Goal: Navigation & Orientation: Find specific page/section

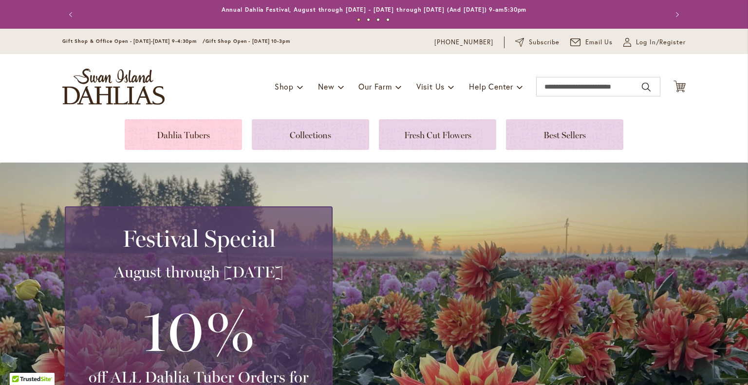
click at [163, 133] on link at bounding box center [183, 134] width 117 height 31
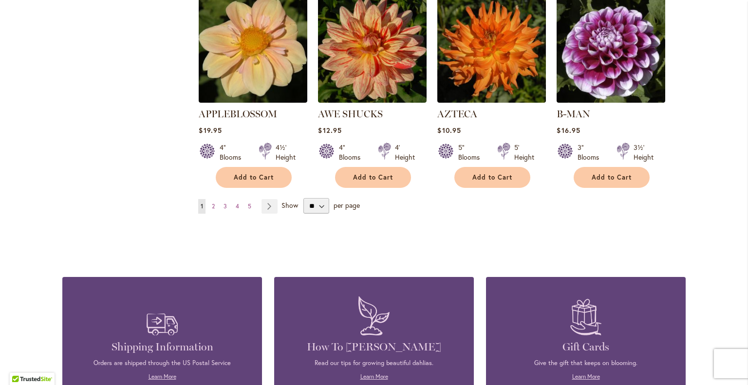
scroll to position [876, 0]
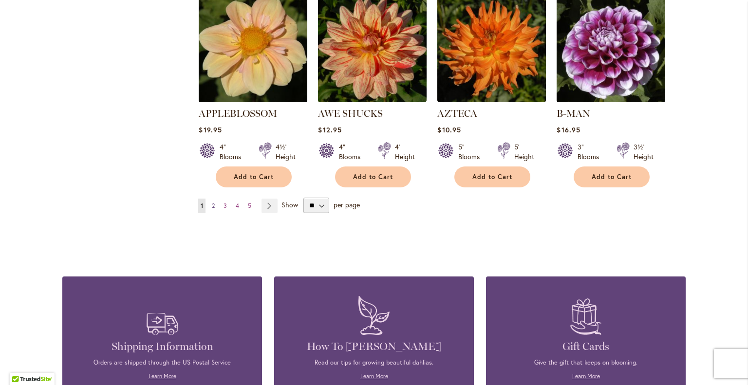
click at [212, 202] on span "2" at bounding box center [213, 205] width 3 height 7
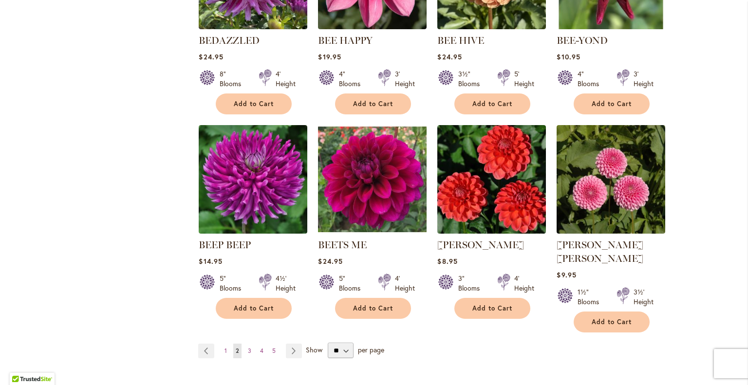
scroll to position [828, 0]
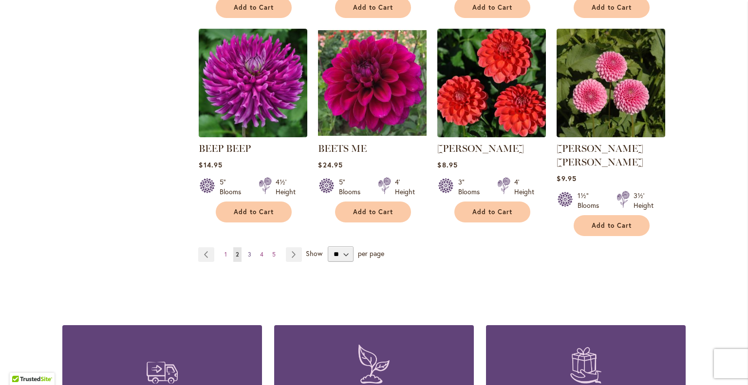
click at [248, 251] on span "3" at bounding box center [249, 254] width 3 height 7
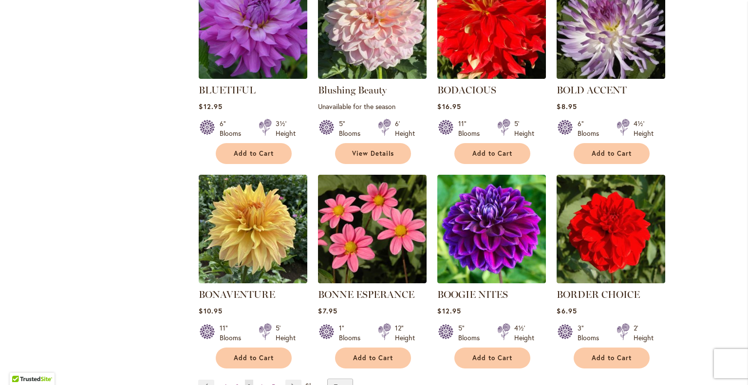
scroll to position [828, 0]
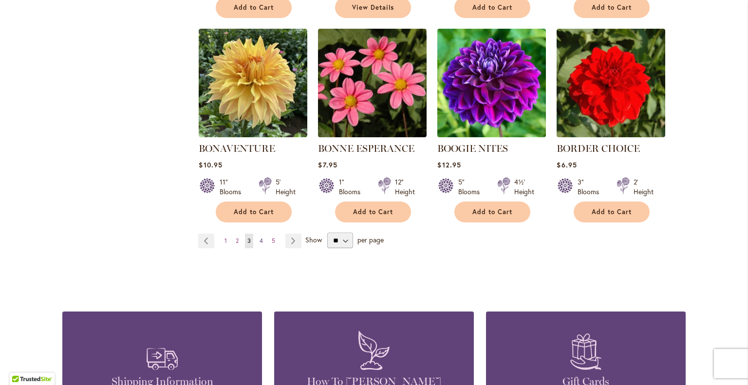
click at [260, 239] on span "4" at bounding box center [261, 240] width 3 height 7
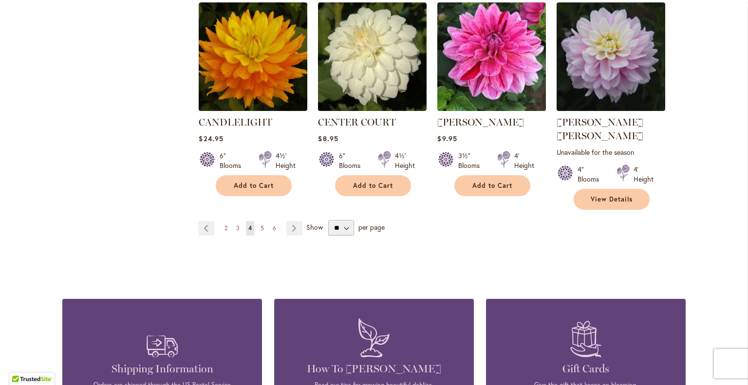
scroll to position [876, 0]
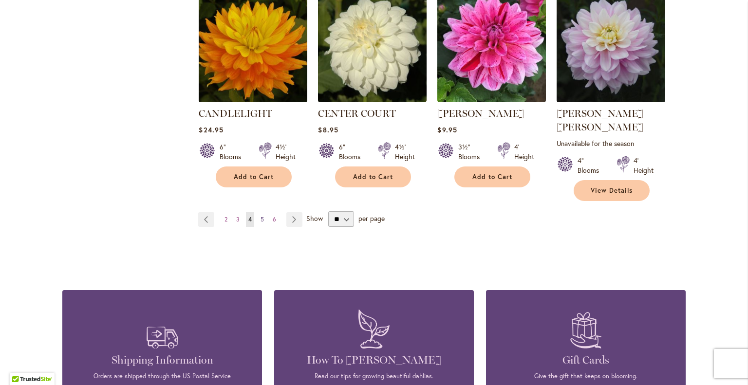
click at [261, 216] on span "5" at bounding box center [262, 219] width 3 height 7
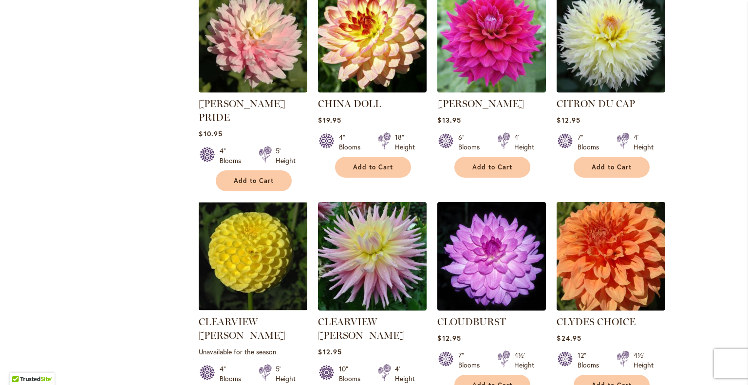
scroll to position [779, 0]
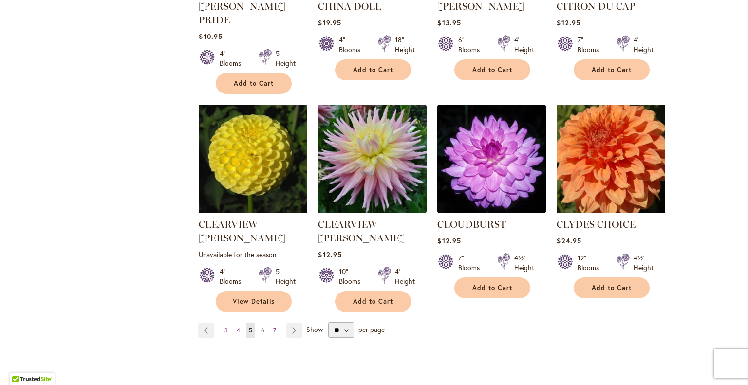
click at [261, 327] on span "6" at bounding box center [262, 330] width 3 height 7
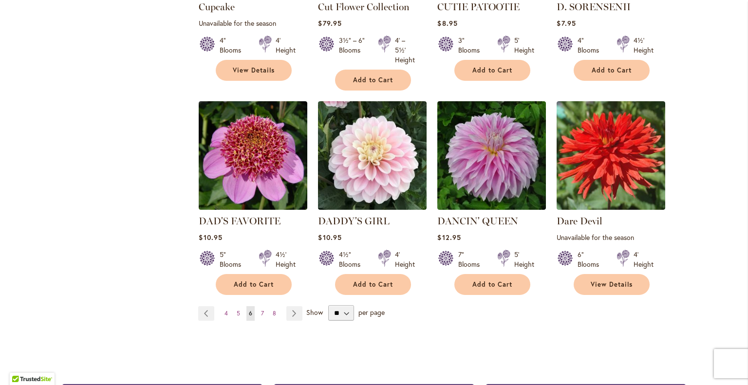
scroll to position [779, 0]
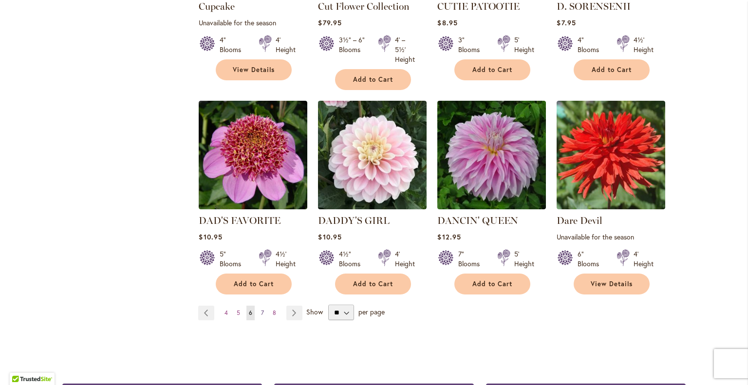
click at [261, 309] on span "7" at bounding box center [262, 312] width 3 height 7
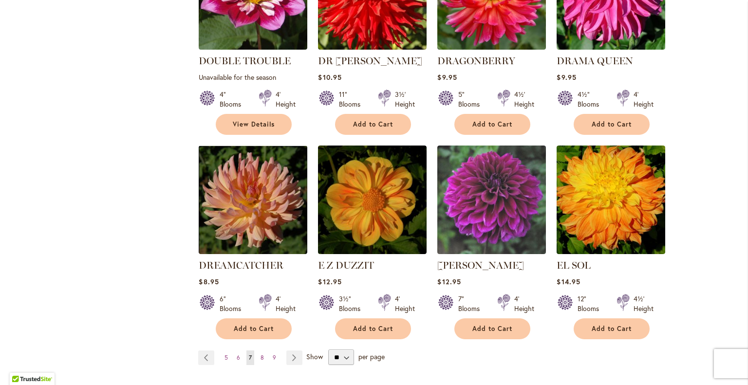
scroll to position [779, 0]
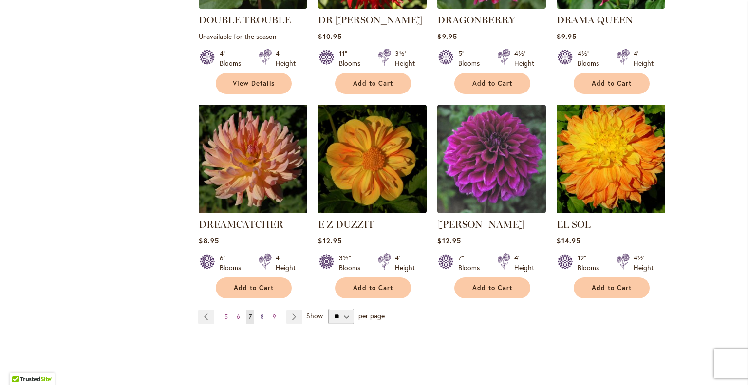
click at [261, 313] on span "8" at bounding box center [262, 316] width 3 height 7
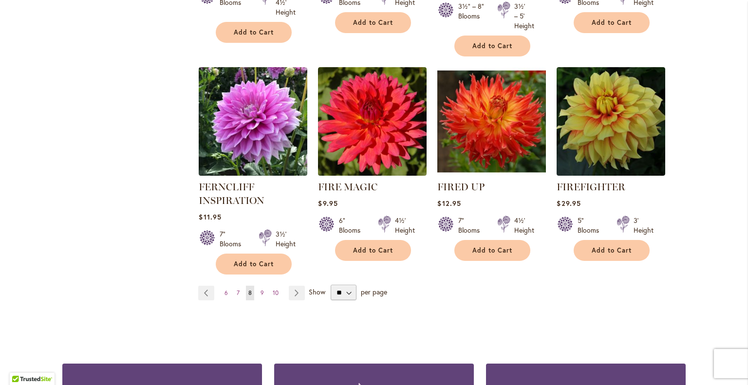
scroll to position [828, 0]
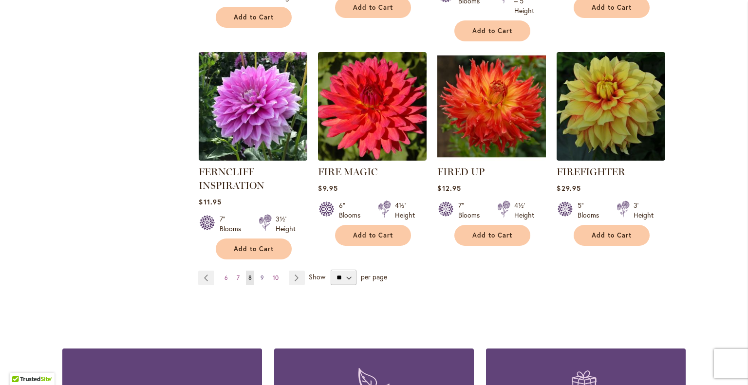
click at [261, 274] on span "9" at bounding box center [262, 277] width 3 height 7
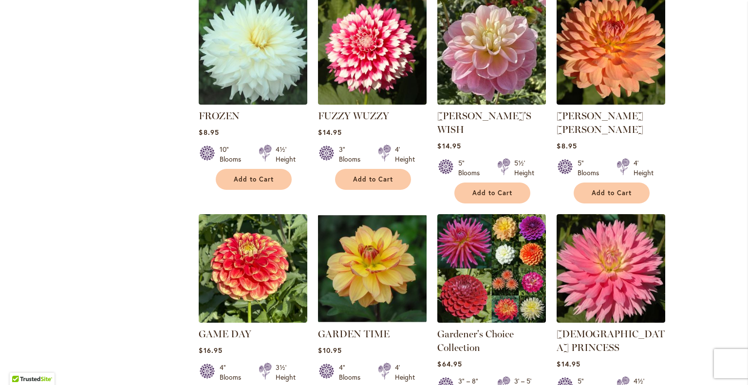
scroll to position [779, 0]
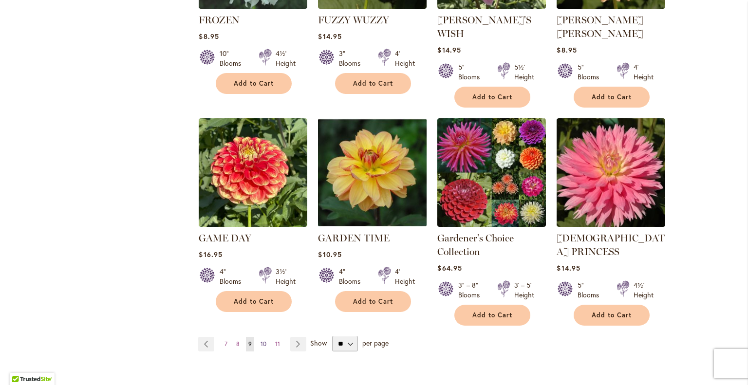
click at [261, 340] on span "10" at bounding box center [264, 343] width 6 height 7
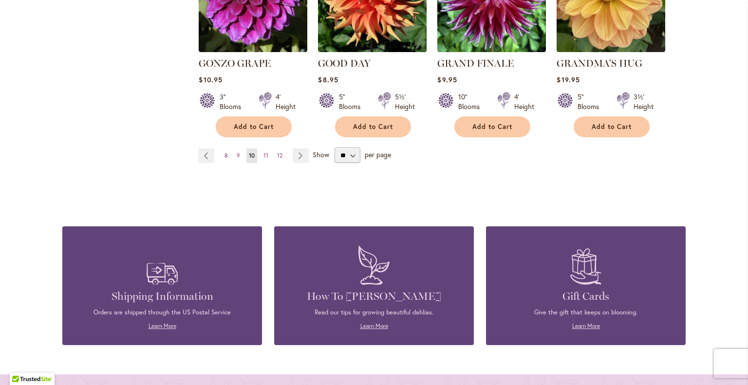
scroll to position [925, 0]
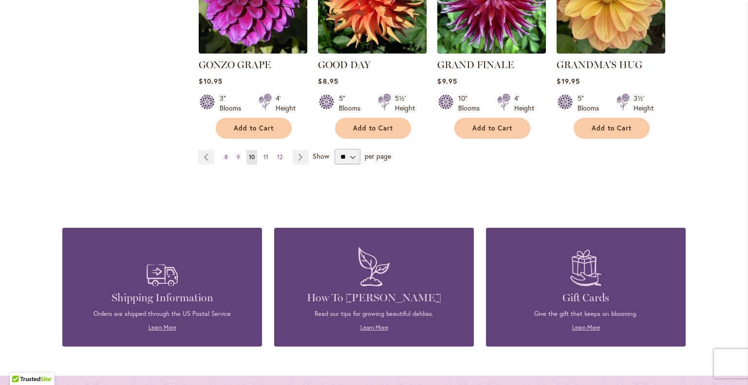
click at [263, 153] on span "11" at bounding box center [265, 156] width 5 height 7
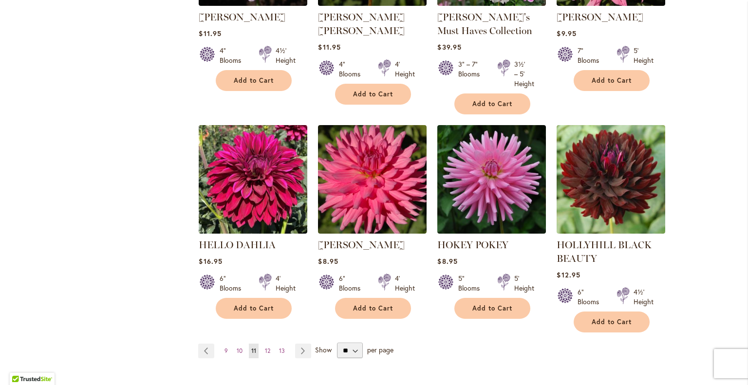
scroll to position [828, 0]
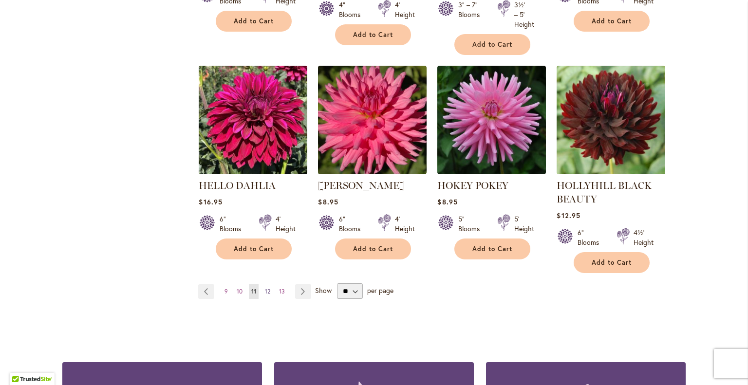
click at [265, 288] on span "12" at bounding box center [267, 291] width 5 height 7
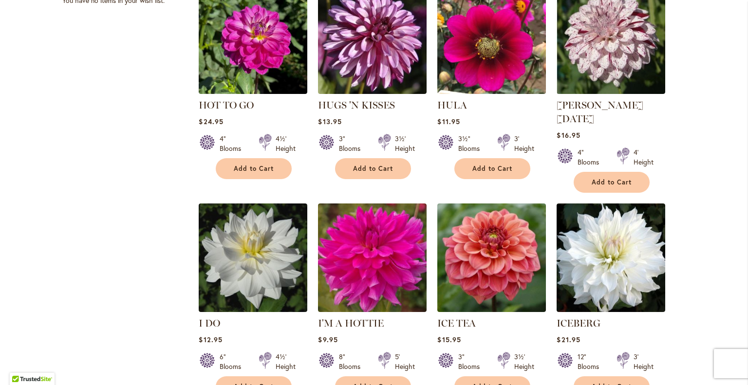
scroll to position [779, 0]
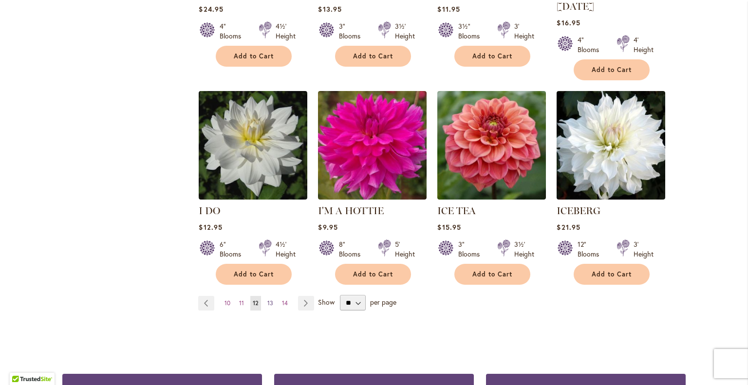
click at [267, 299] on span "13" at bounding box center [270, 302] width 6 height 7
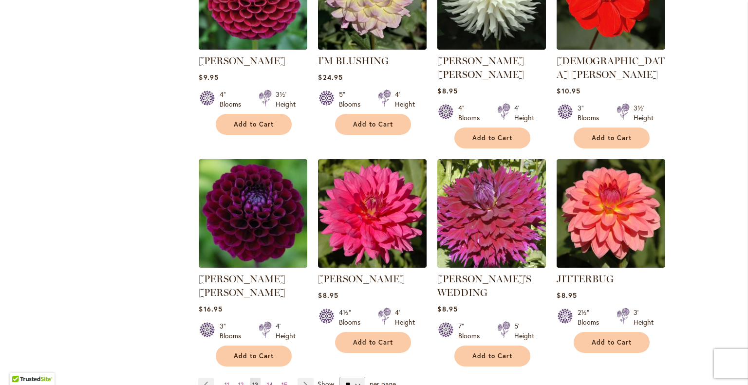
scroll to position [876, 0]
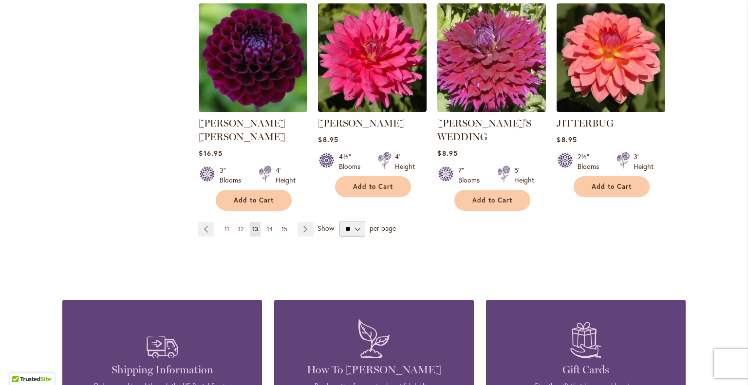
click at [267, 225] on span "14" at bounding box center [270, 228] width 6 height 7
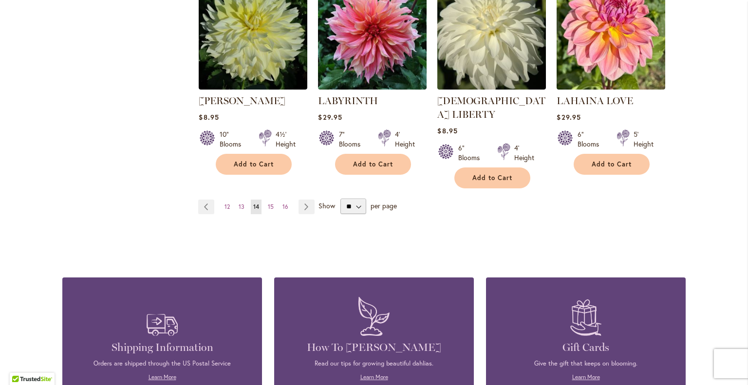
scroll to position [974, 0]
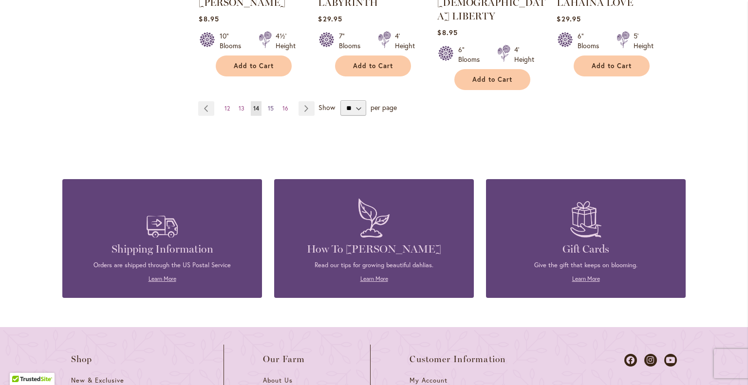
click at [268, 105] on span "15" at bounding box center [271, 108] width 6 height 7
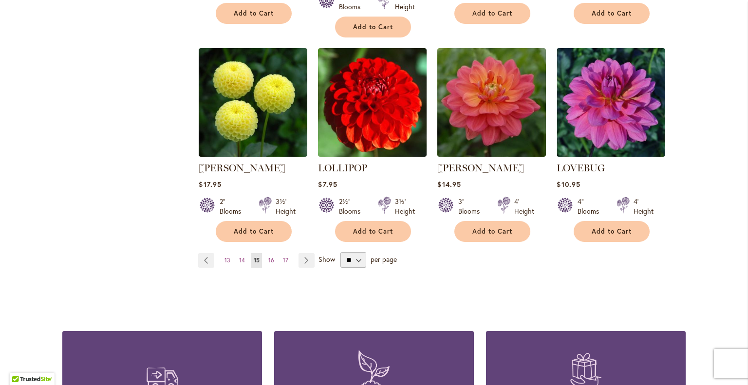
scroll to position [876, 0]
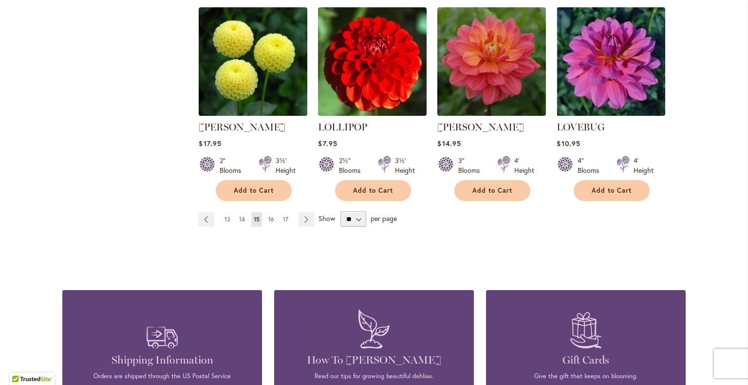
click at [268, 216] on span "16" at bounding box center [271, 219] width 6 height 7
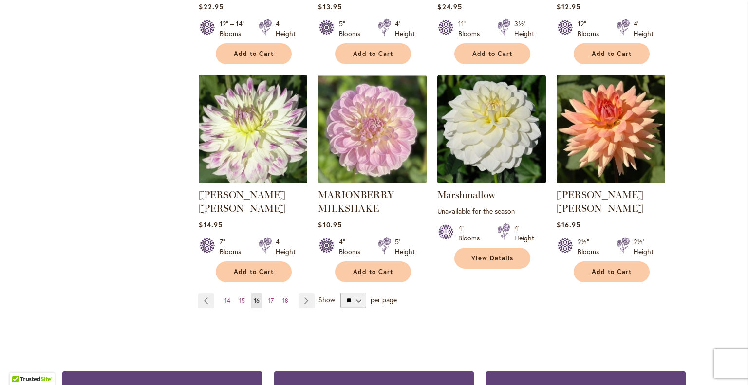
scroll to position [876, 0]
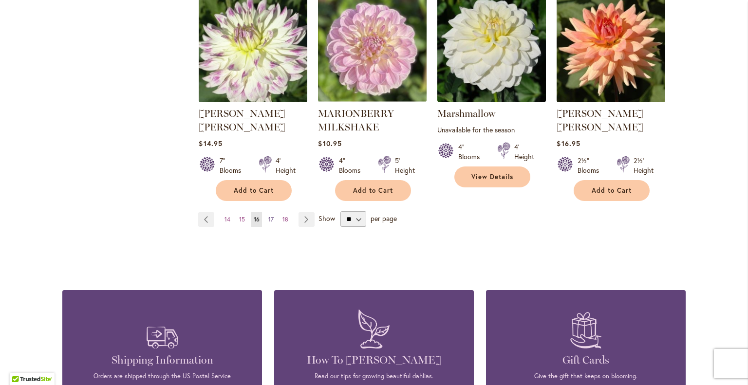
click at [268, 216] on span "17" at bounding box center [270, 219] width 5 height 7
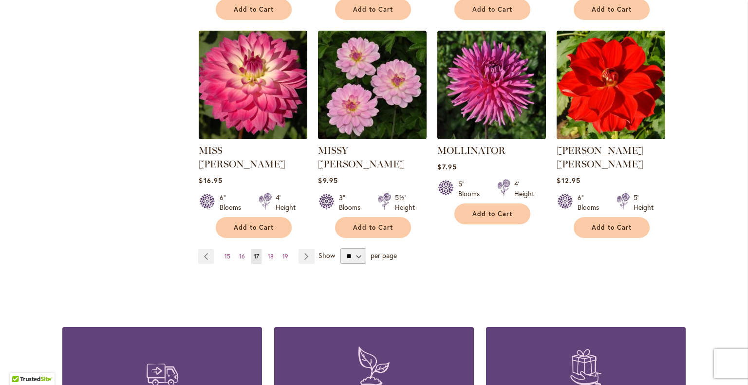
scroll to position [828, 0]
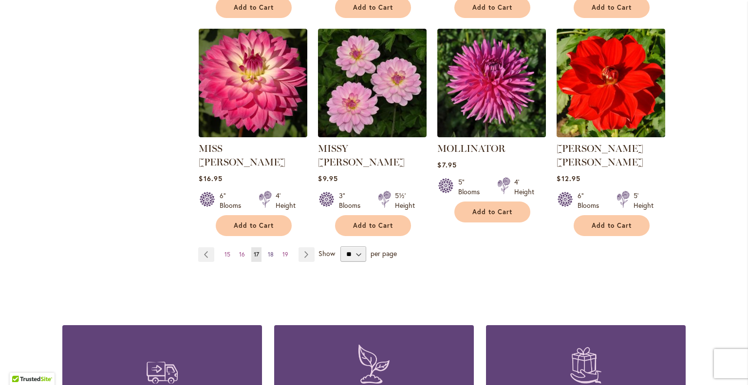
click at [268, 251] on span "18" at bounding box center [271, 254] width 6 height 7
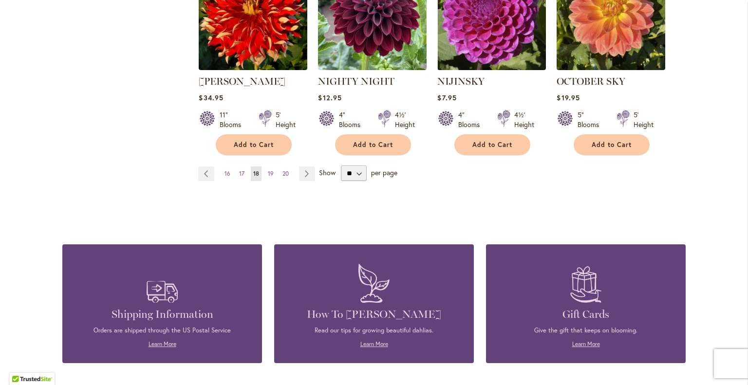
scroll to position [925, 0]
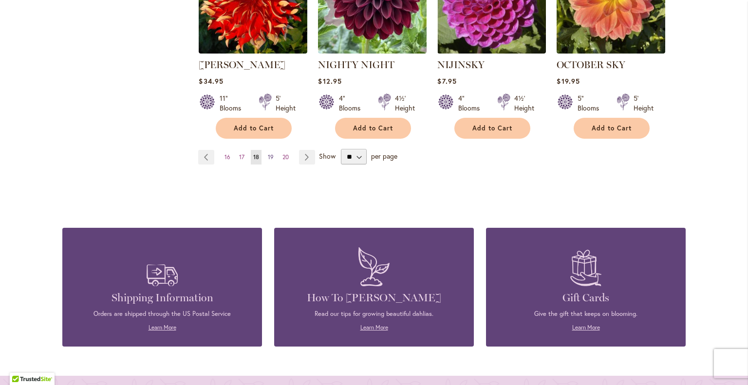
click at [268, 153] on span "19" at bounding box center [271, 156] width 6 height 7
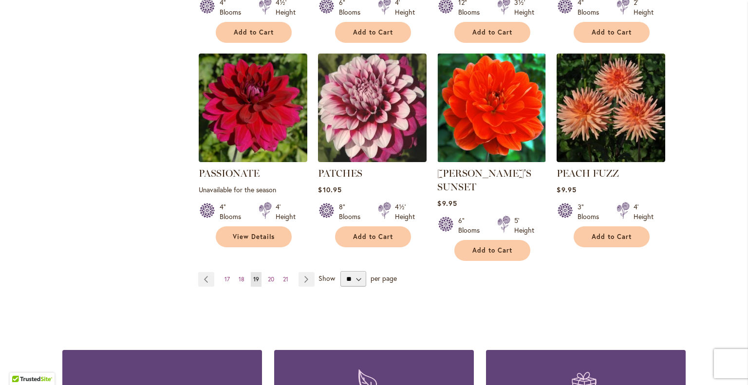
scroll to position [828, 0]
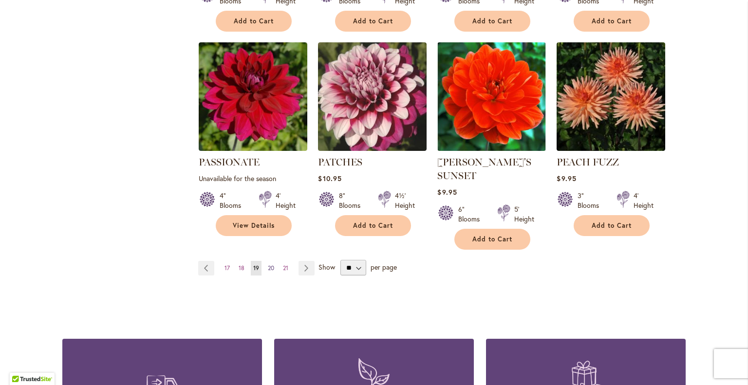
click at [268, 264] on span "20" at bounding box center [271, 267] width 6 height 7
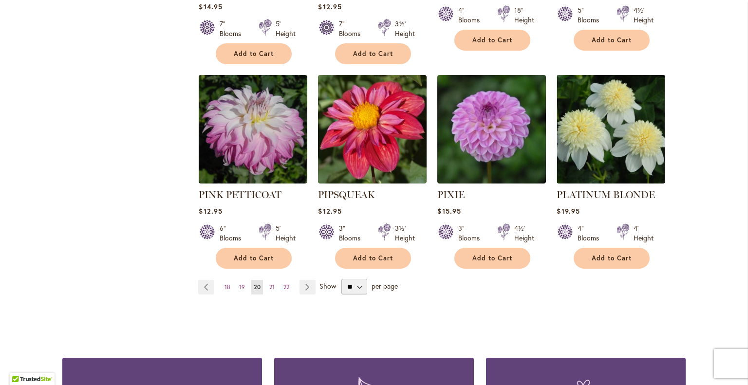
scroll to position [828, 0]
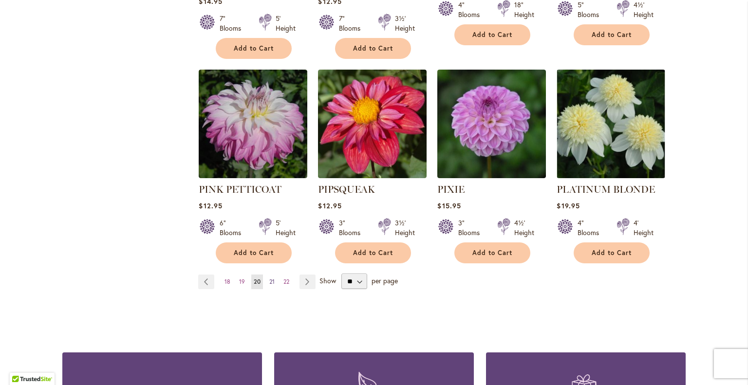
click at [269, 278] on span "21" at bounding box center [271, 281] width 5 height 7
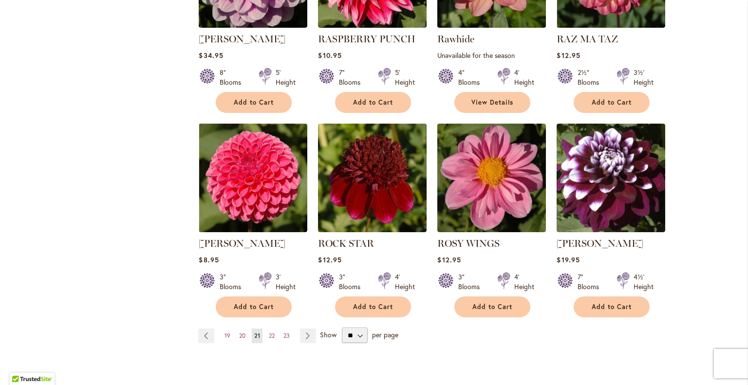
scroll to position [828, 0]
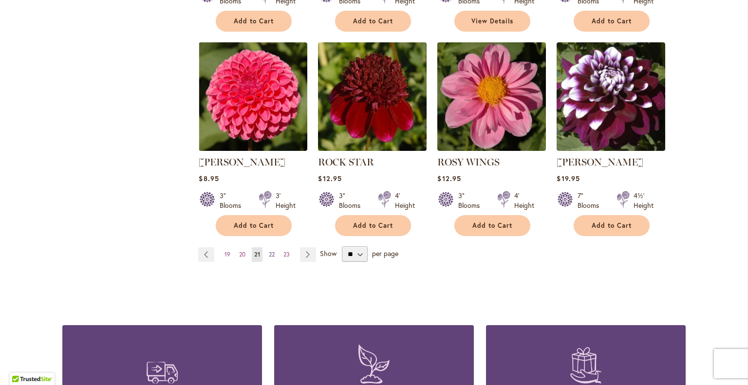
click at [269, 251] on span "22" at bounding box center [272, 254] width 6 height 7
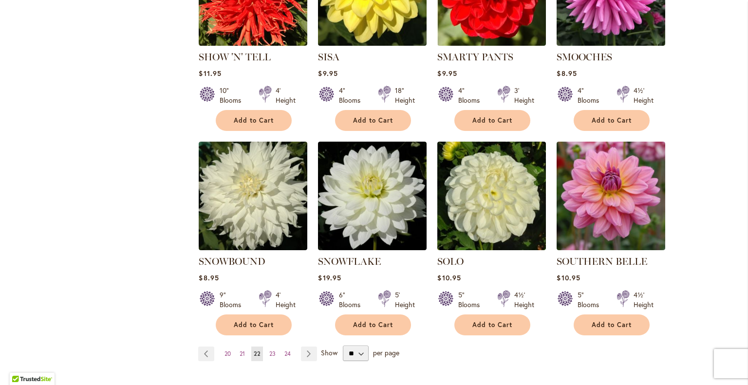
scroll to position [828, 0]
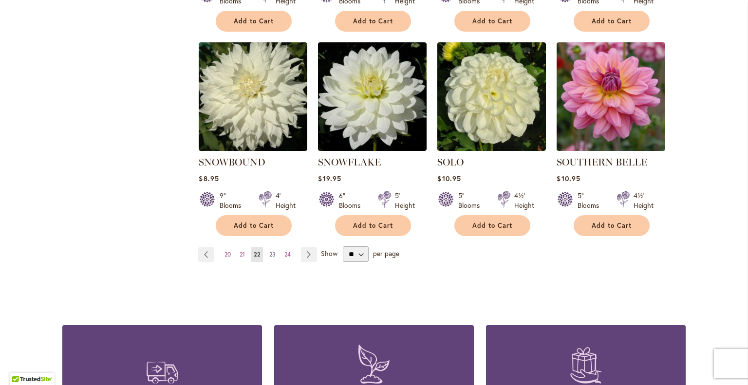
click at [270, 251] on span "23" at bounding box center [272, 254] width 6 height 7
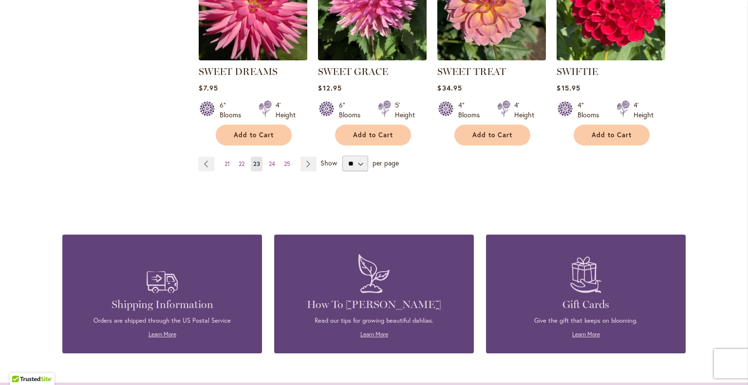
scroll to position [925, 0]
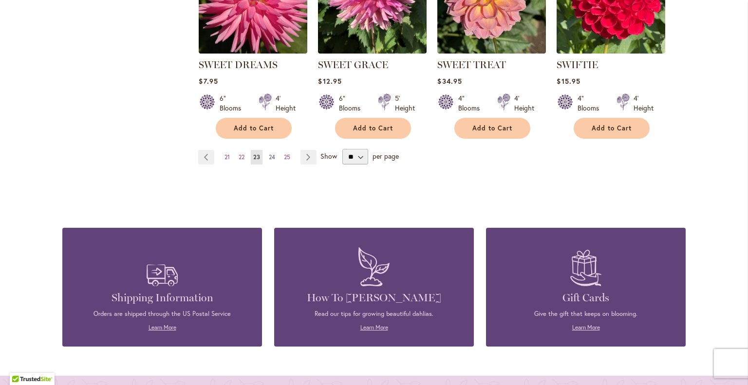
click at [269, 153] on span "24" at bounding box center [272, 156] width 6 height 7
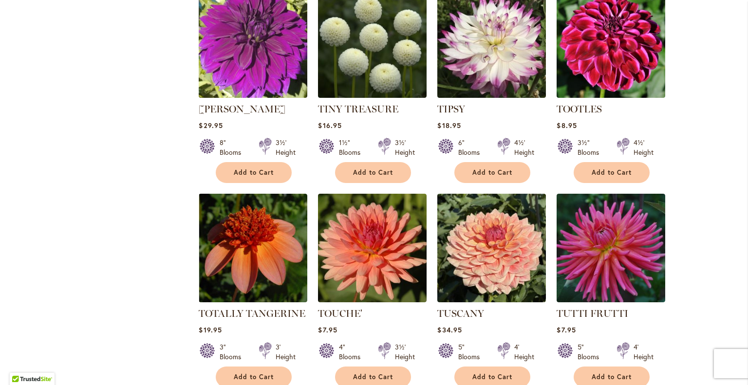
scroll to position [779, 0]
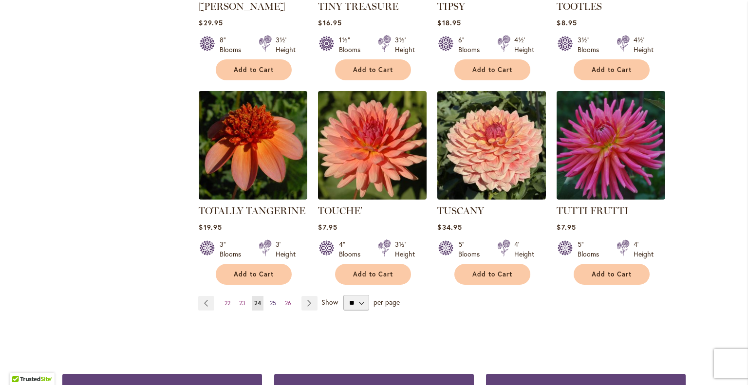
click at [270, 299] on span "25" at bounding box center [273, 302] width 6 height 7
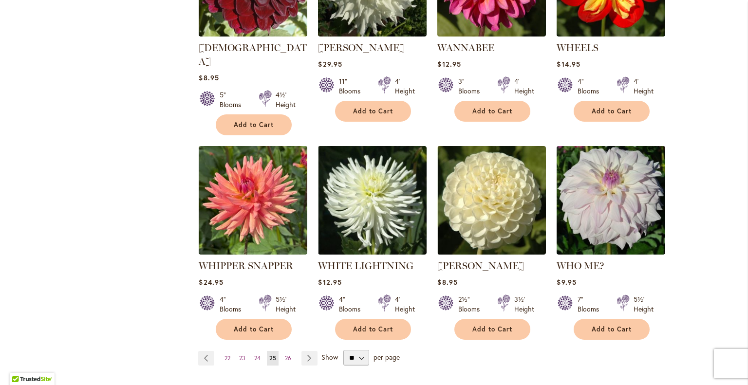
scroll to position [779, 0]
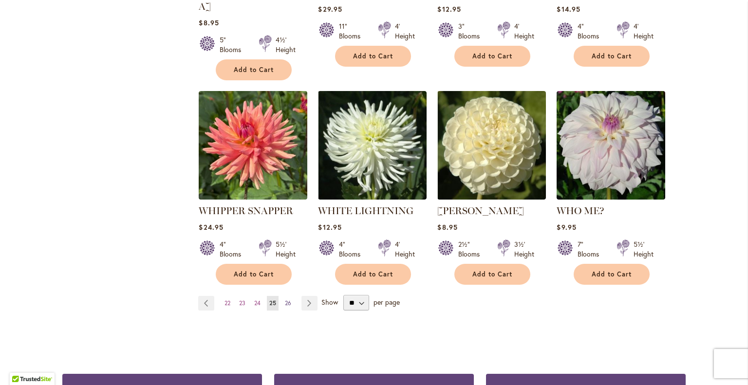
click at [286, 299] on span "26" at bounding box center [288, 302] width 6 height 7
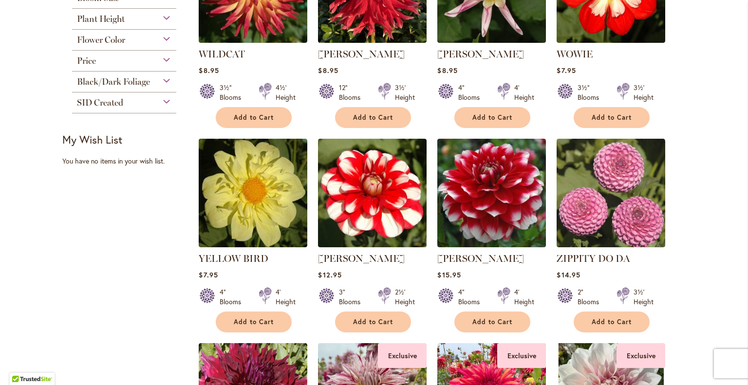
scroll to position [292, 0]
